Goal: Information Seeking & Learning: Learn about a topic

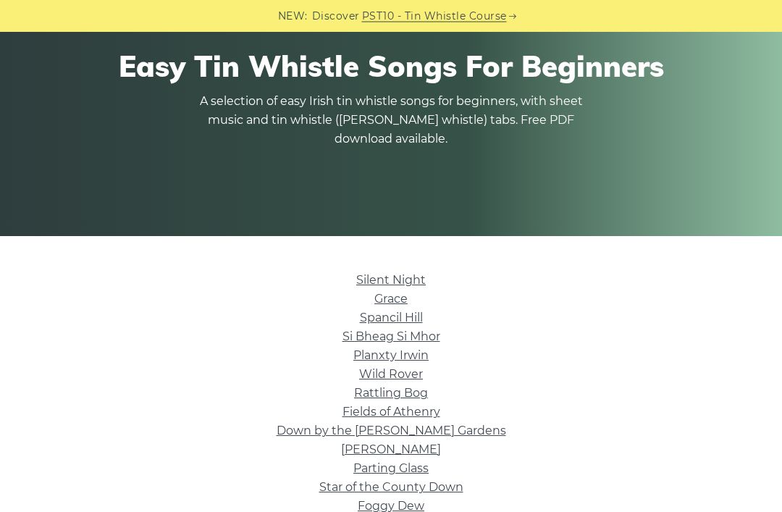
scroll to position [159, 0]
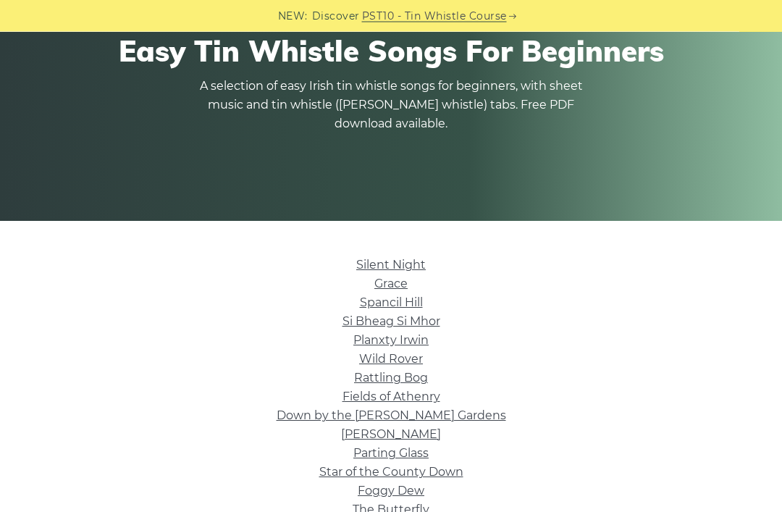
click at [388, 320] on link "Si­ Bheag Si­ Mhor" at bounding box center [392, 322] width 98 height 14
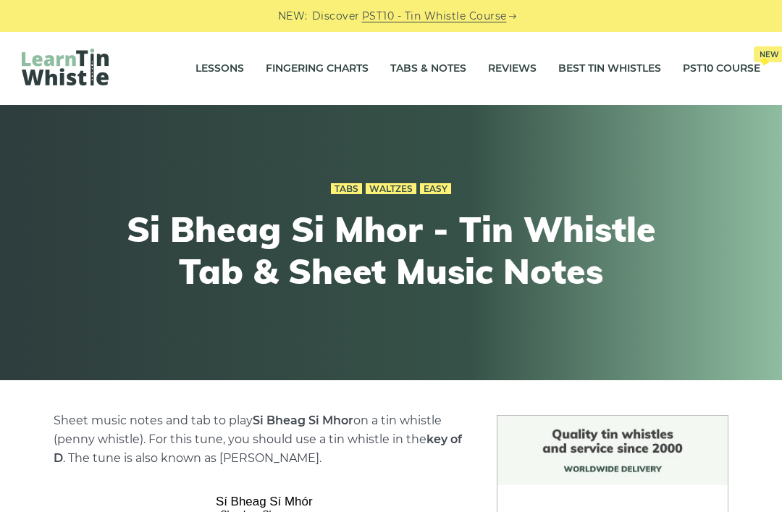
click at [322, 62] on link "Fingering Charts" at bounding box center [317, 69] width 103 height 36
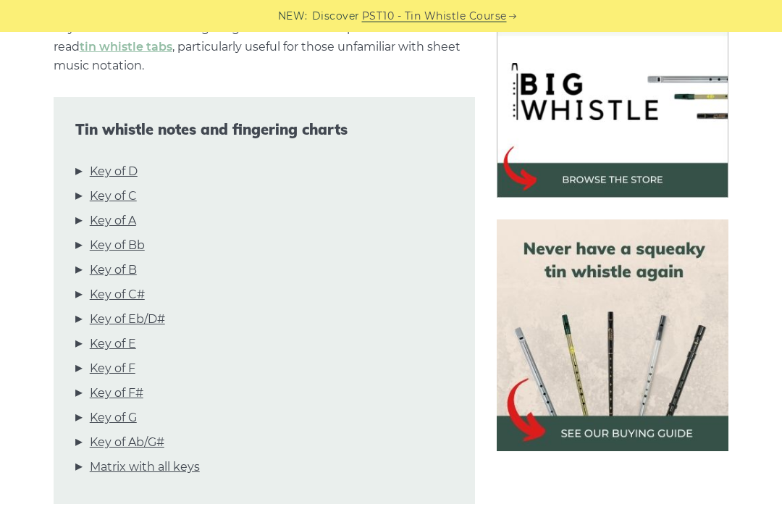
click at [120, 167] on link "Key of D" at bounding box center [114, 172] width 48 height 19
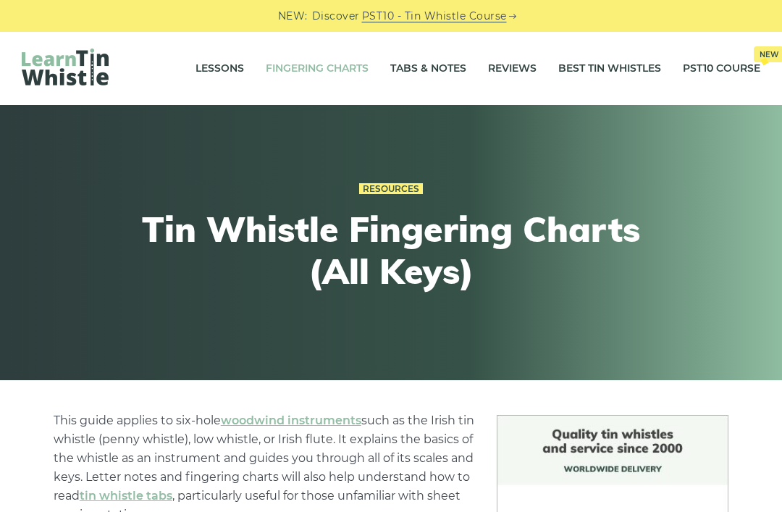
click at [217, 67] on link "Lessons" at bounding box center [220, 69] width 49 height 36
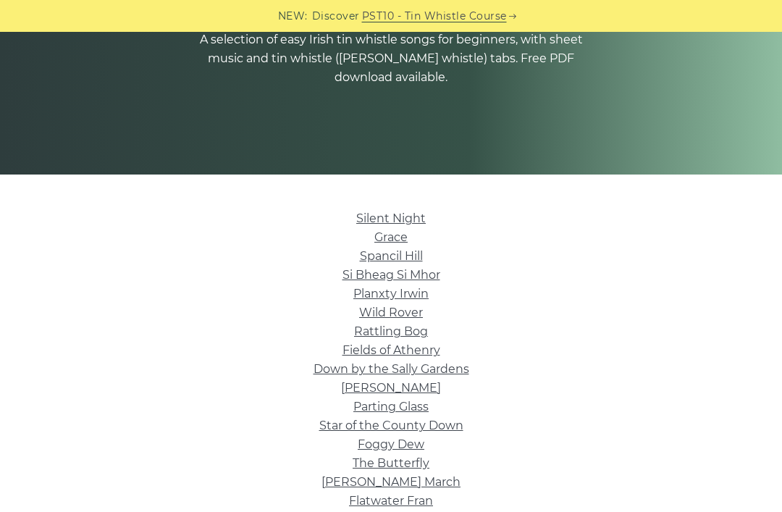
click at [388, 261] on link "Spancil Hill" at bounding box center [391, 256] width 63 height 14
click at [398, 273] on link "Si­ Bheag Si­ Mhor" at bounding box center [392, 275] width 98 height 14
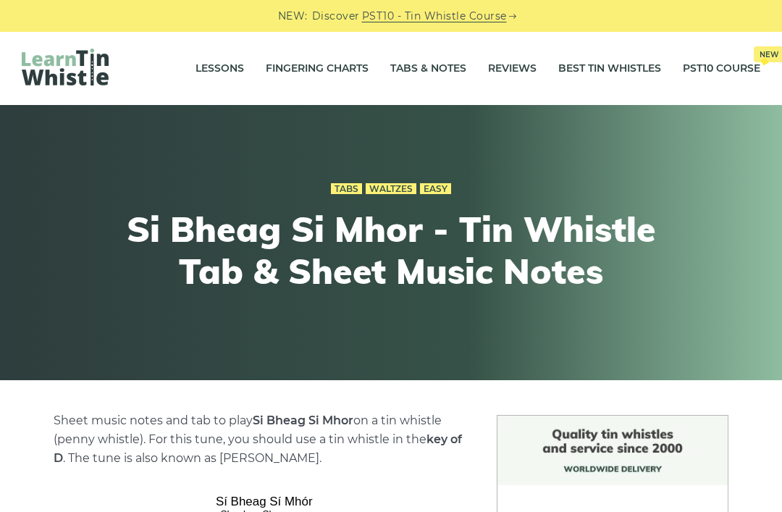
click at [305, 72] on link "Fingering Charts" at bounding box center [317, 69] width 103 height 36
click at [301, 67] on link "Fingering Charts" at bounding box center [317, 69] width 103 height 36
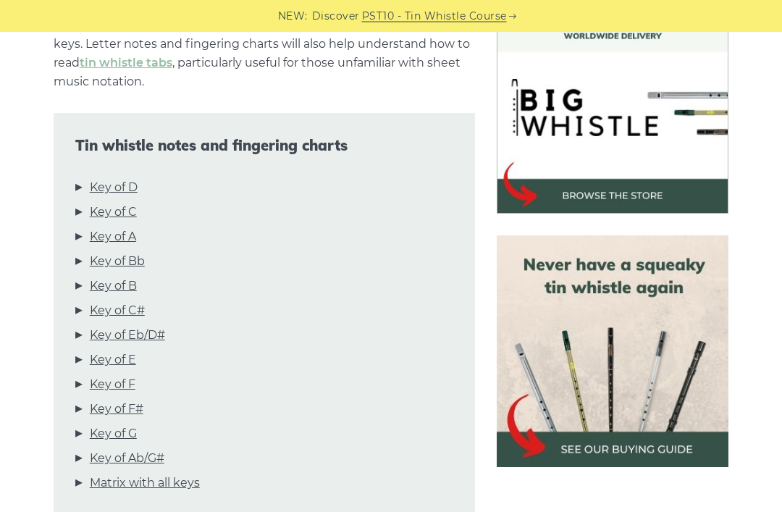
scroll to position [435, 0]
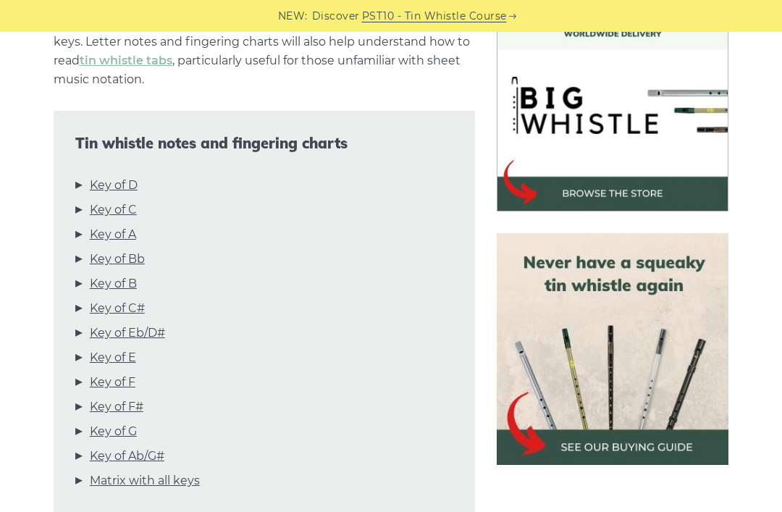
click at [126, 183] on link "Key of D" at bounding box center [114, 185] width 48 height 19
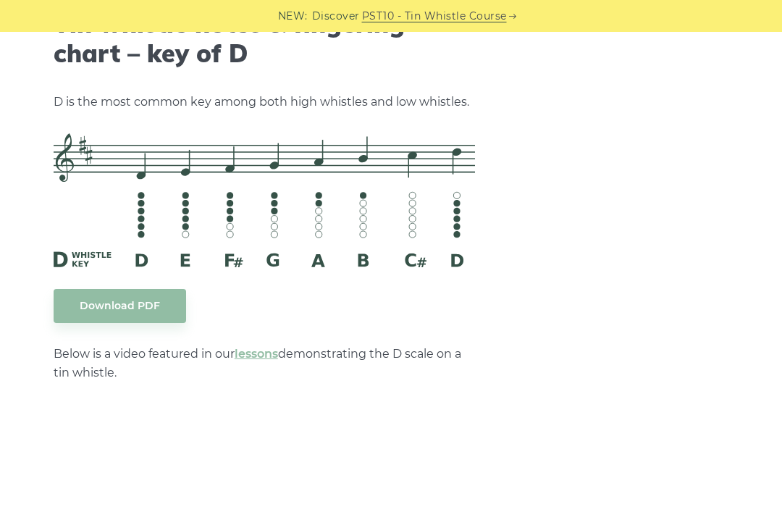
scroll to position [2324, 0]
